Goal: Transaction & Acquisition: Purchase product/service

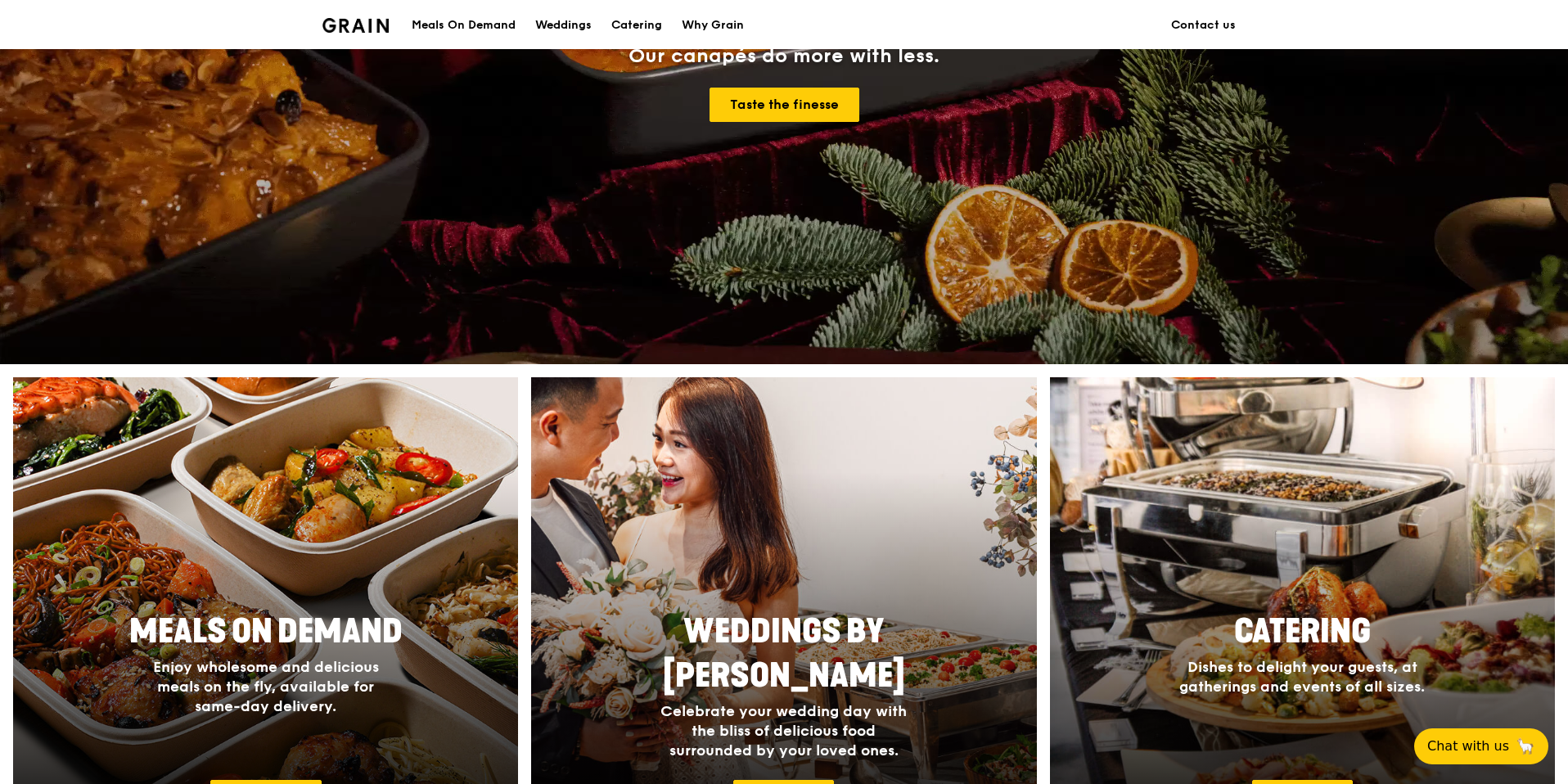
scroll to position [321, 0]
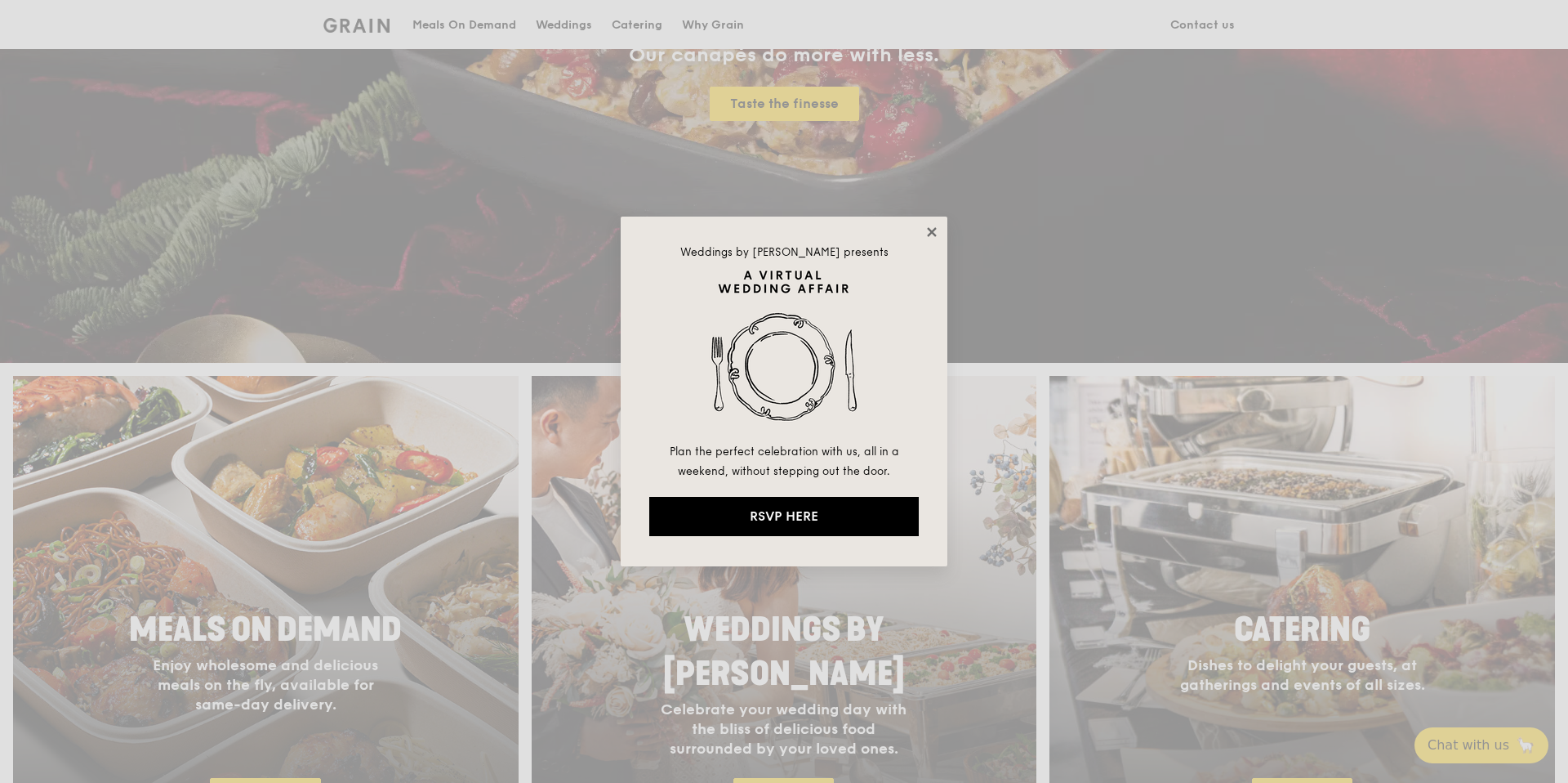
click at [927, 232] on icon at bounding box center [932, 232] width 15 height 15
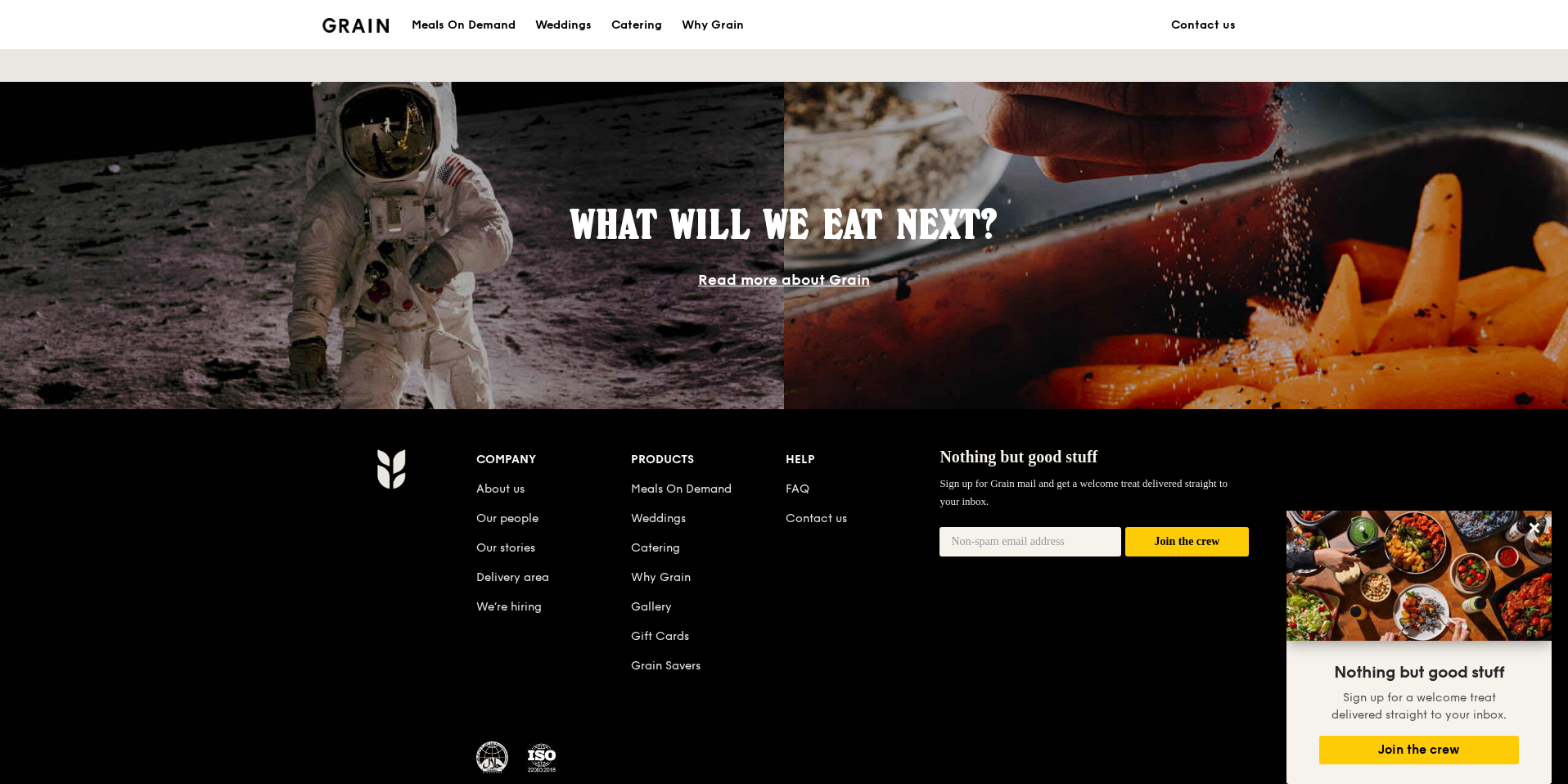
scroll to position [1373, 0]
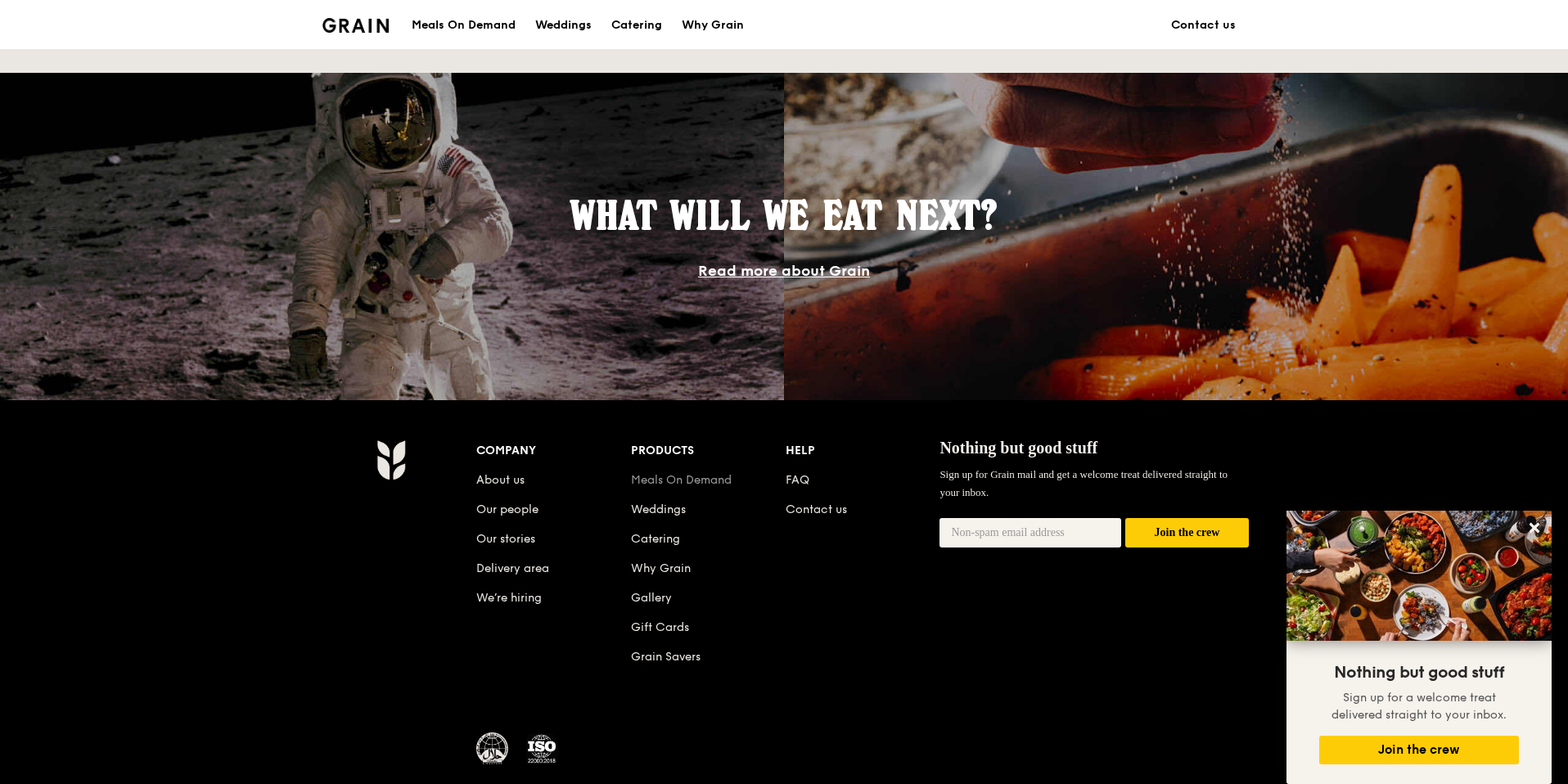
click at [666, 479] on link "Meals On Demand" at bounding box center [681, 479] width 101 height 14
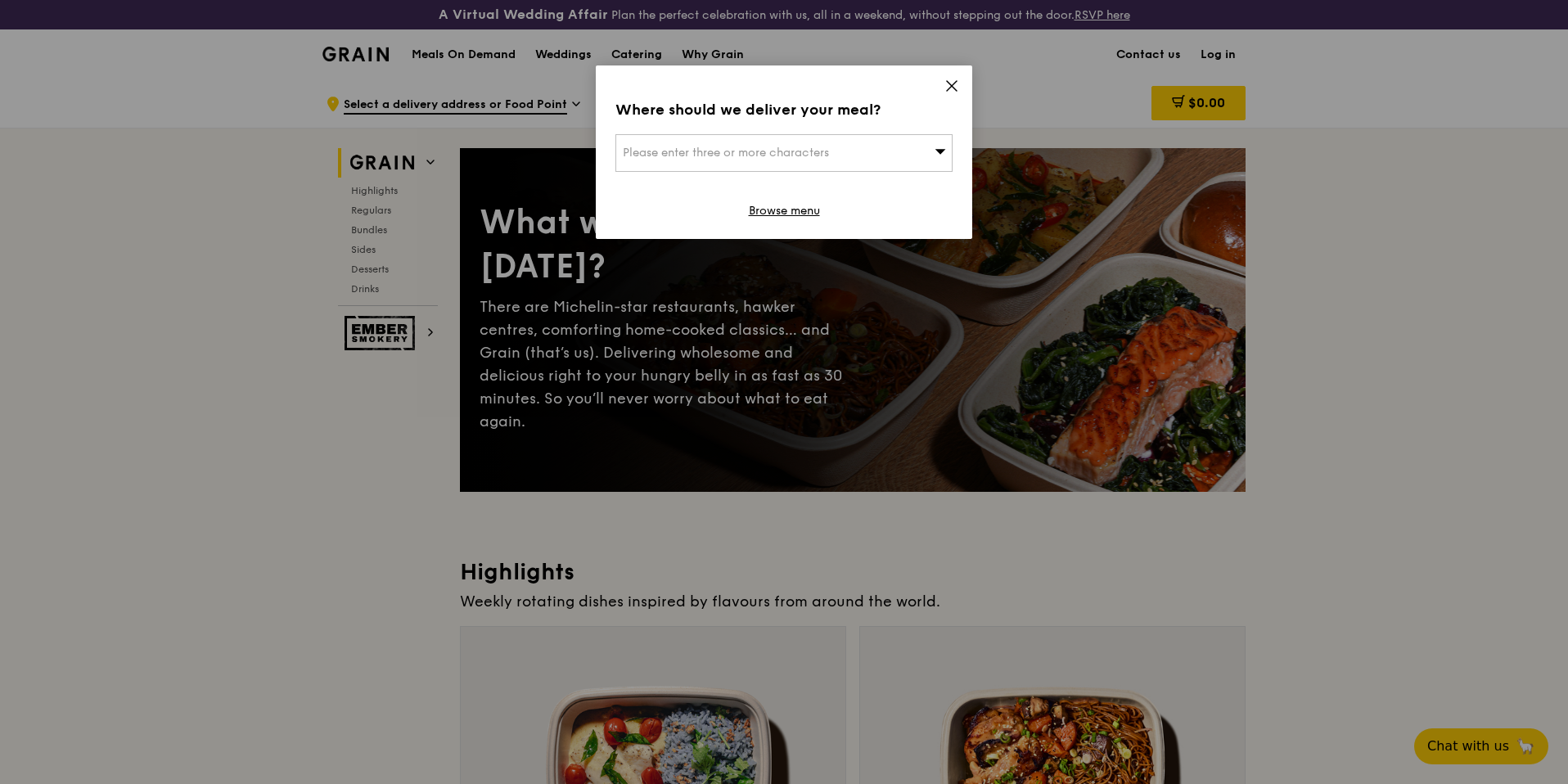
click at [952, 86] on icon at bounding box center [952, 86] width 10 height 10
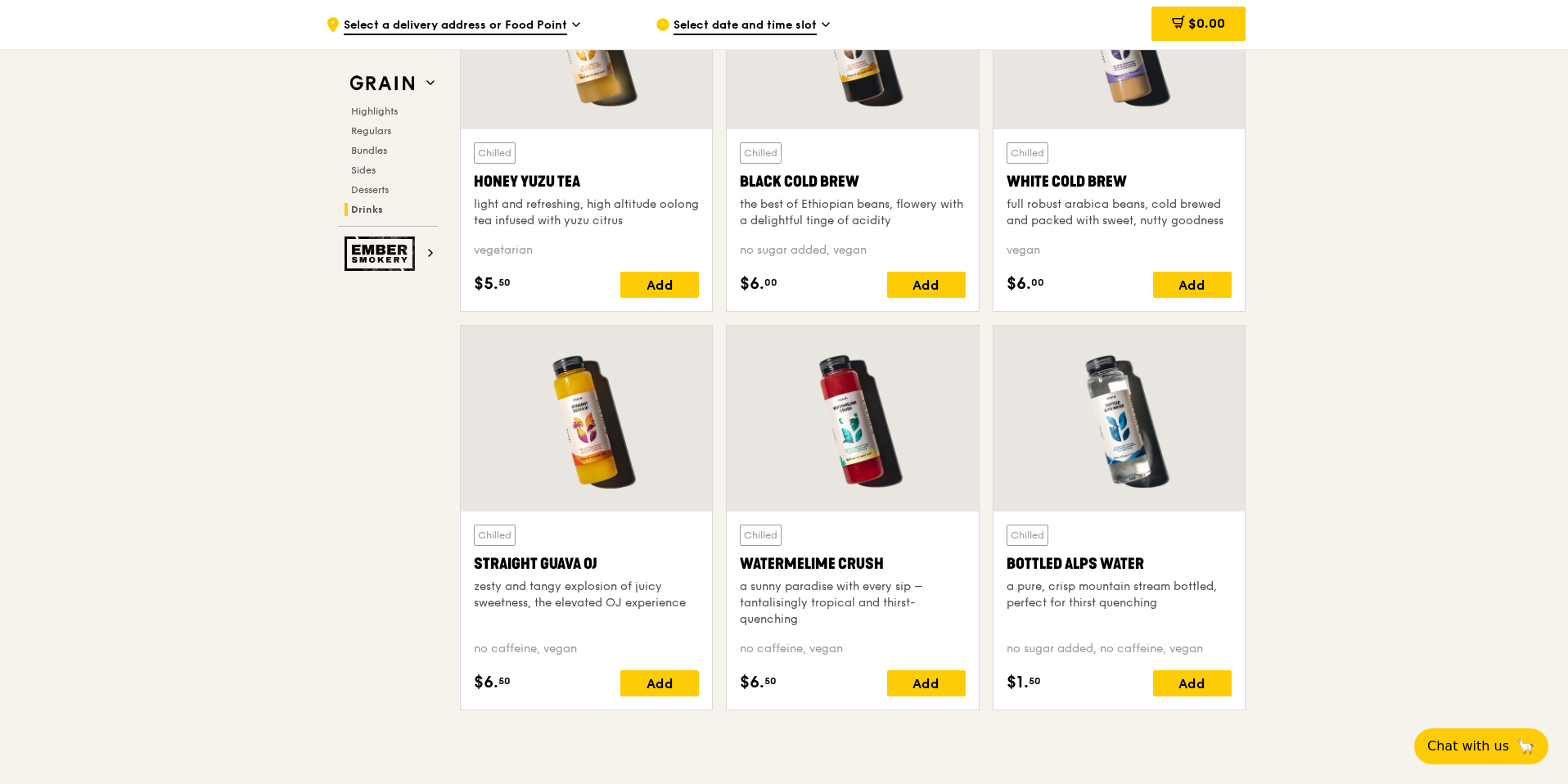
scroll to position [6597, 0]
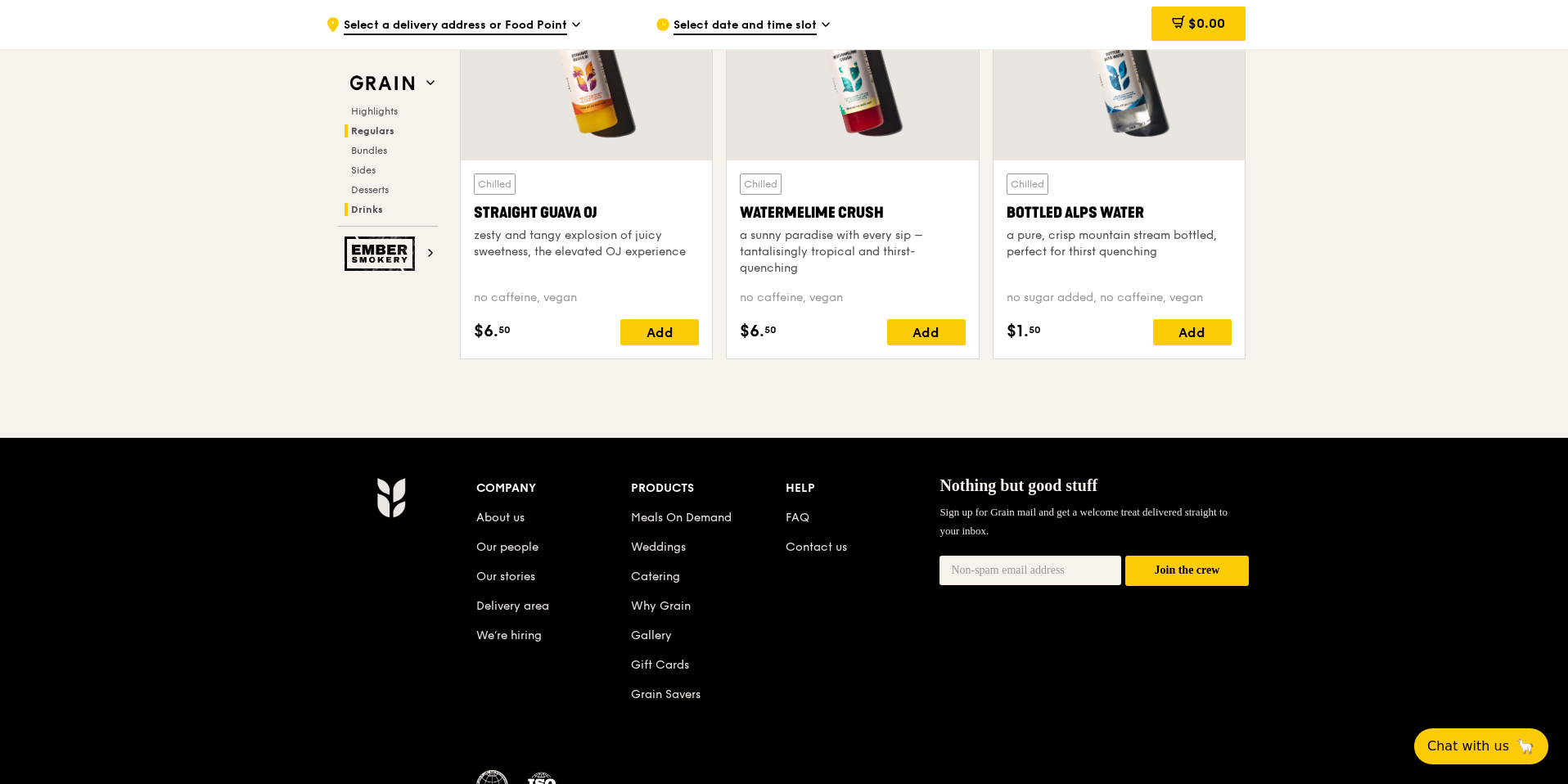
click at [376, 133] on span "Regulars" at bounding box center [372, 131] width 44 height 12
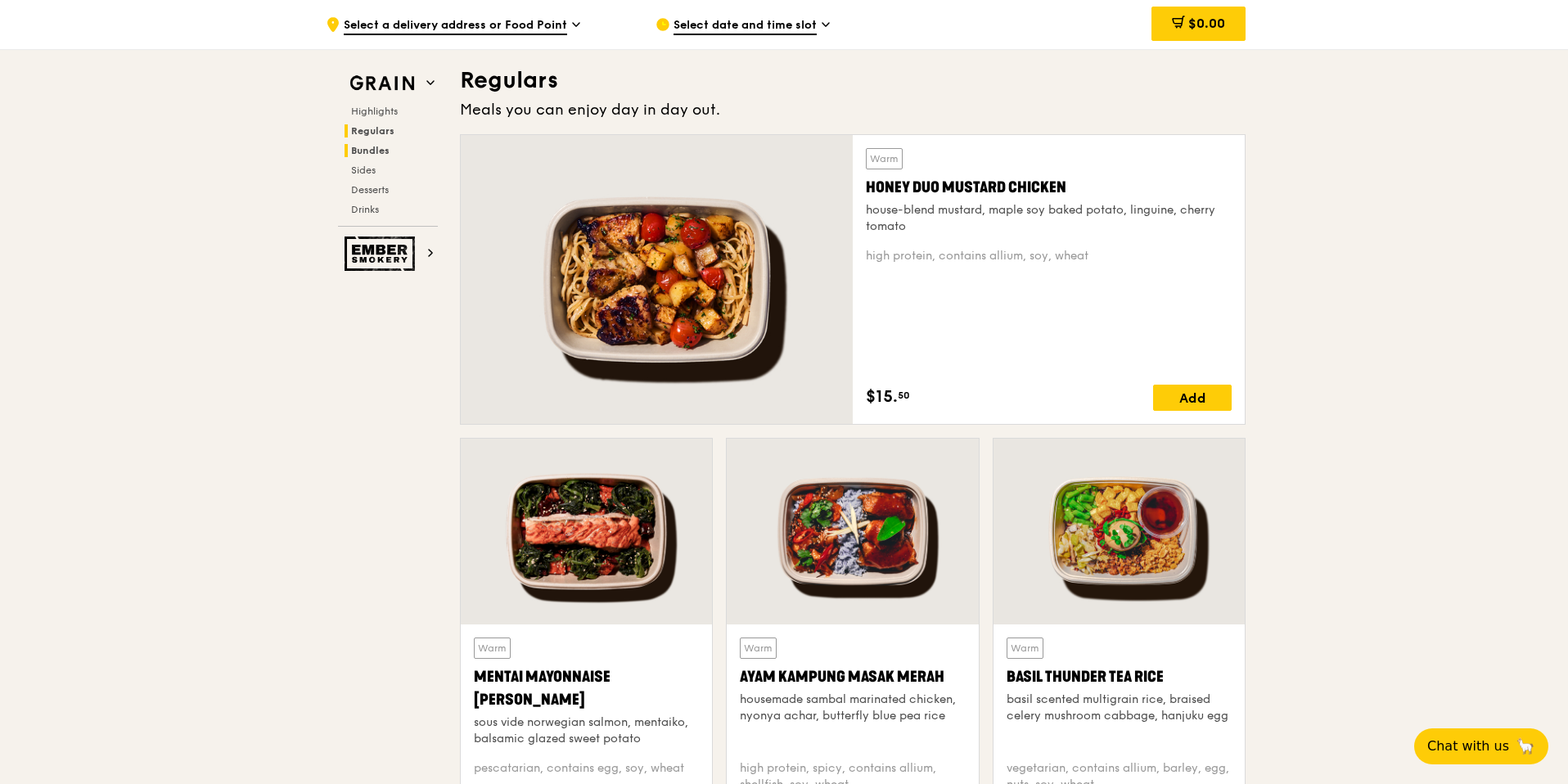
click at [373, 154] on span "Bundles" at bounding box center [370, 150] width 39 height 12
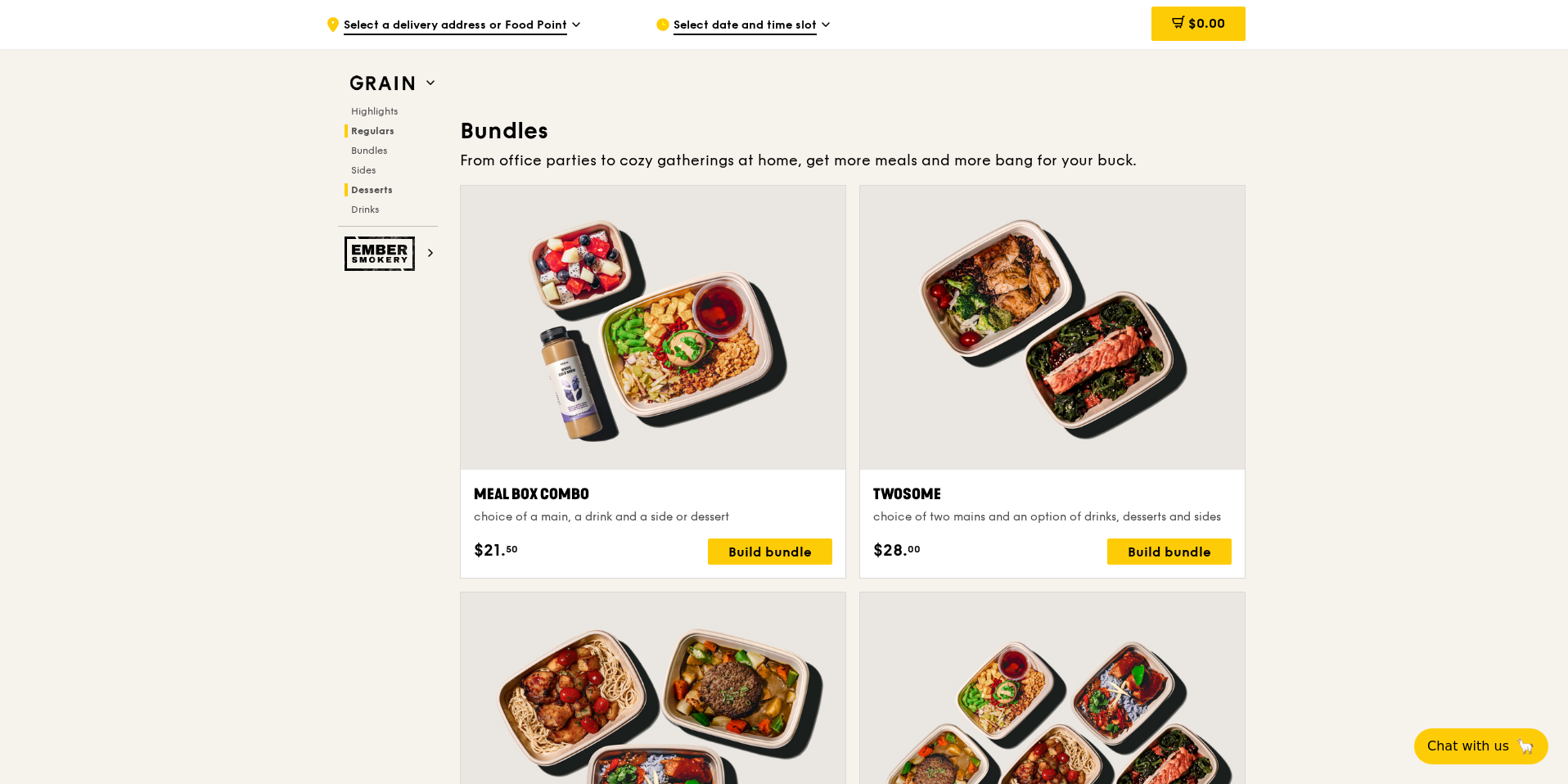
scroll to position [2369, 0]
